Goal: Information Seeking & Learning: Understand process/instructions

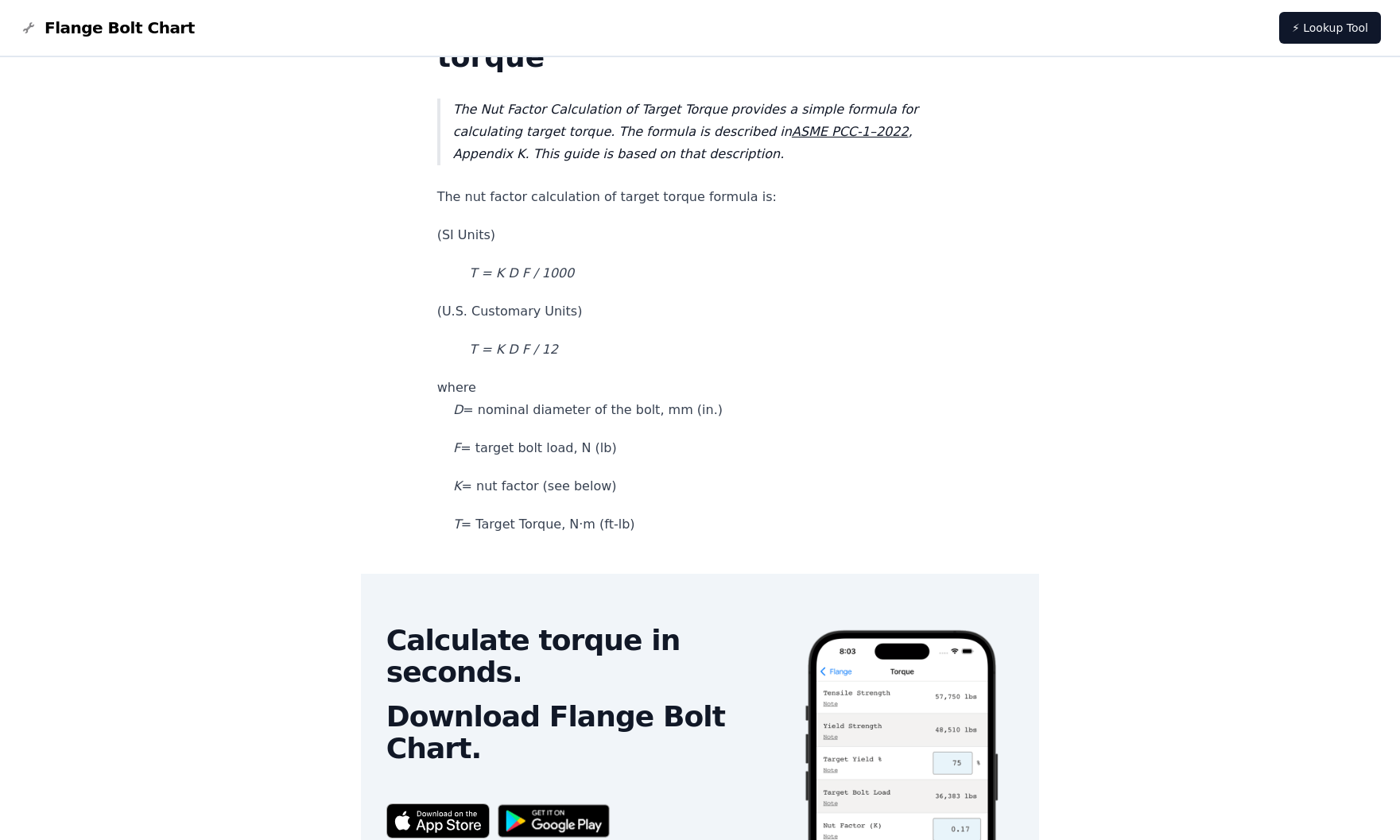
scroll to position [158, 0]
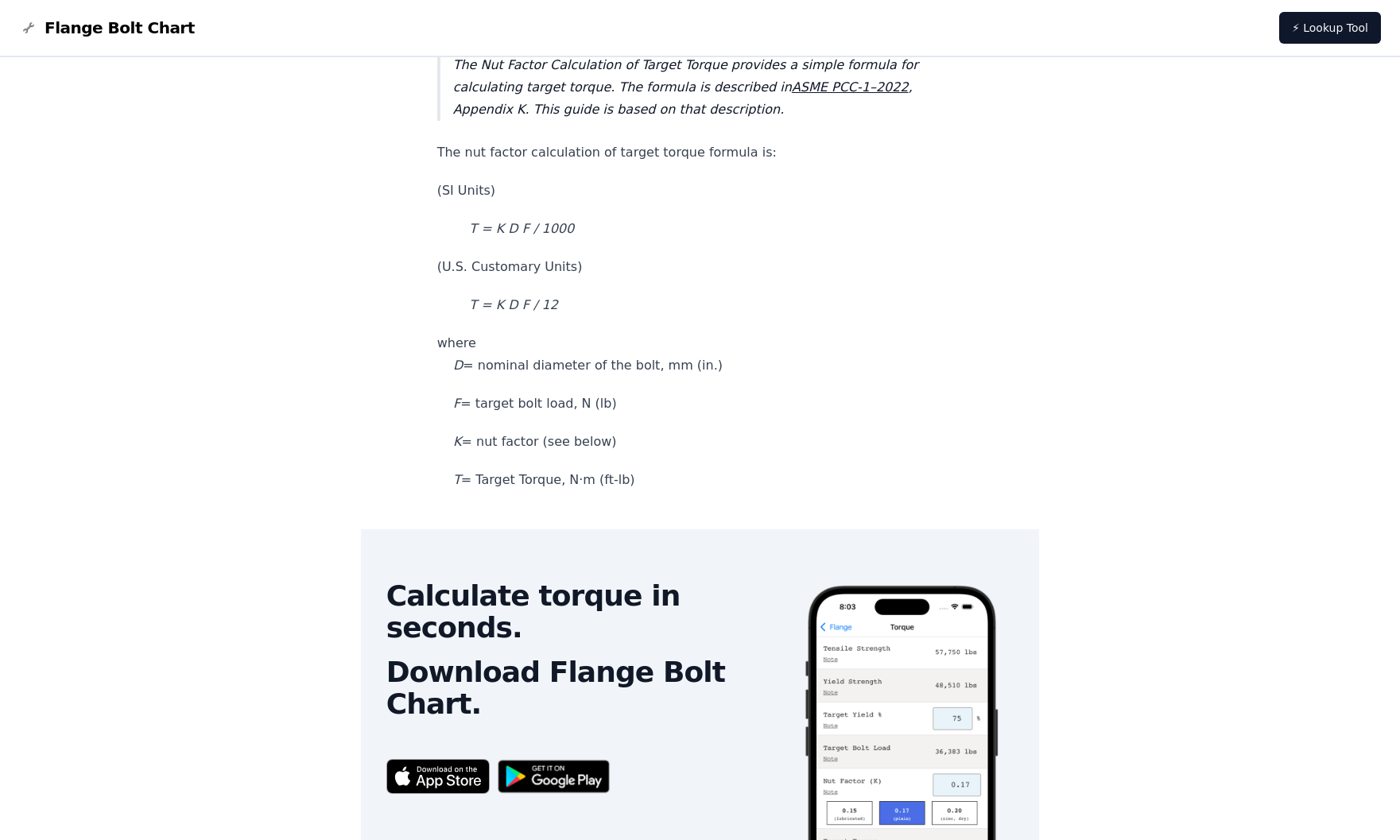
click at [527, 481] on p "T = Target Torque, N·m (ft-lb)" at bounding box center [700, 480] width 526 height 22
click at [542, 446] on p "K = nut factor (see below)" at bounding box center [700, 442] width 526 height 22
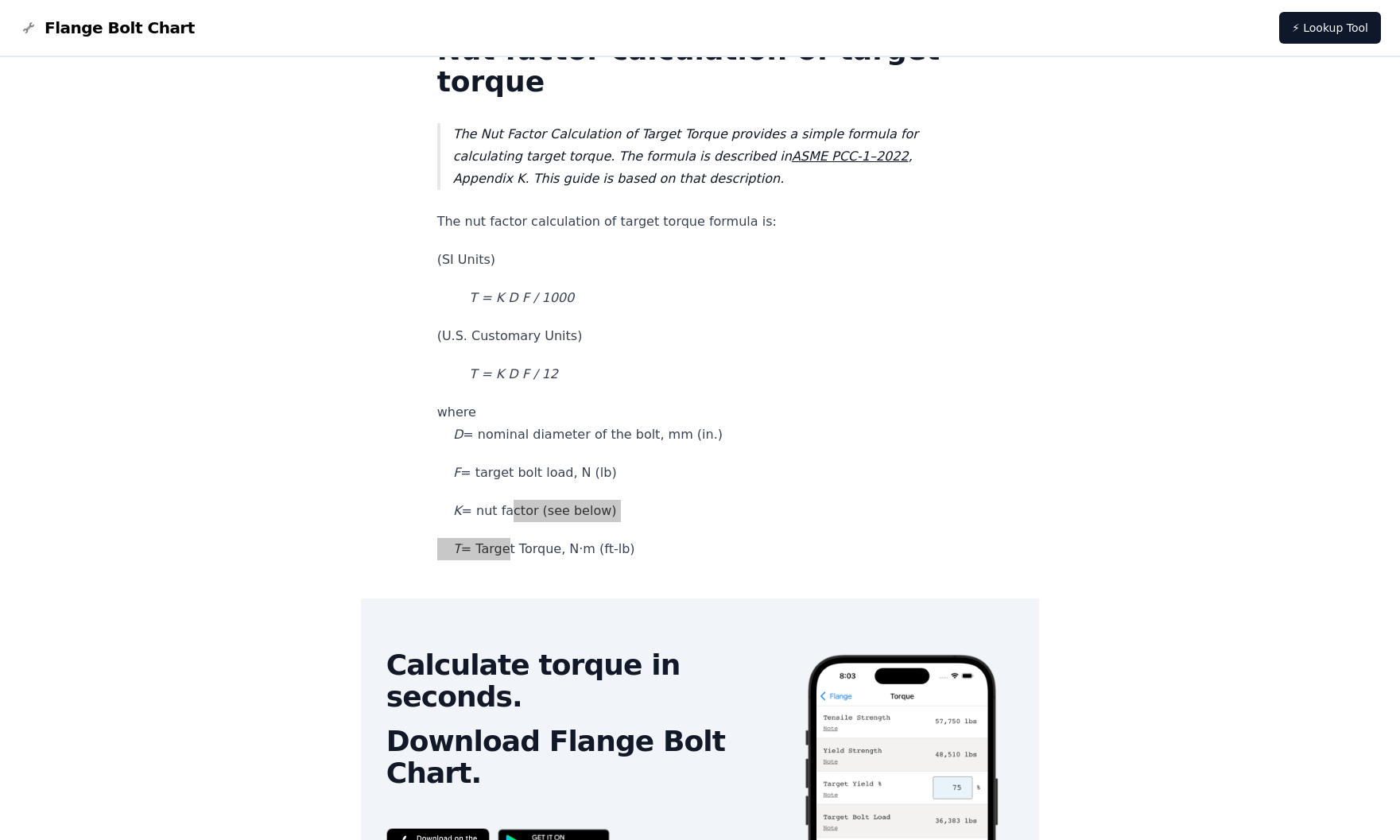
scroll to position [0, 0]
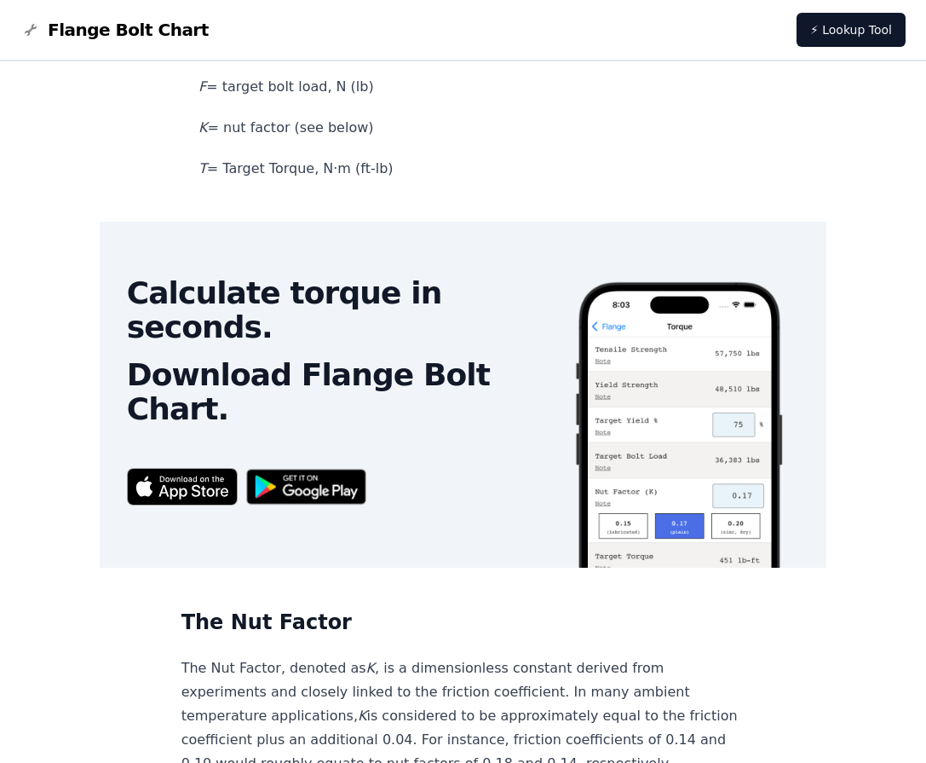
scroll to position [597, 0]
